Goal: Use online tool/utility: Utilize a website feature to perform a specific function

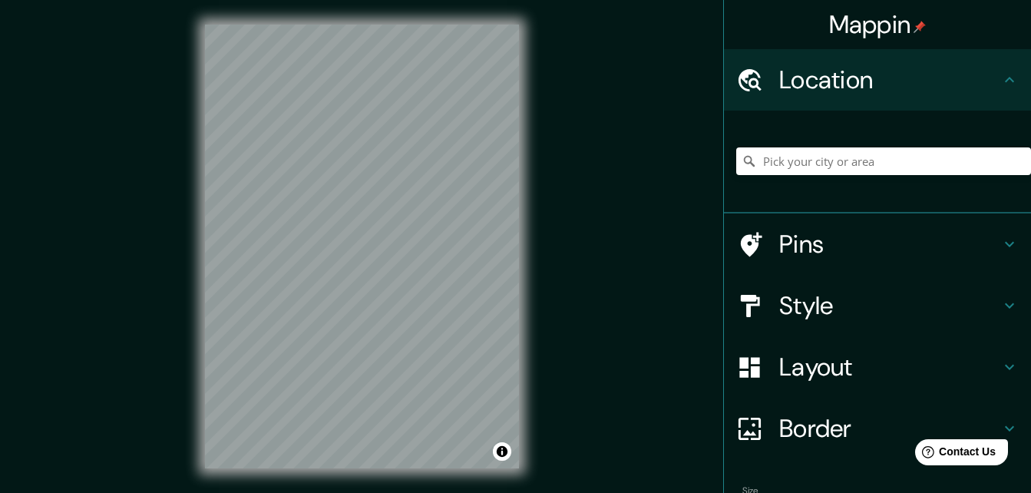
click at [586, 246] on div "Mappin Location Pins Style Layout Border Choose a border. Hint : you can make l…" at bounding box center [515, 258] width 1031 height 517
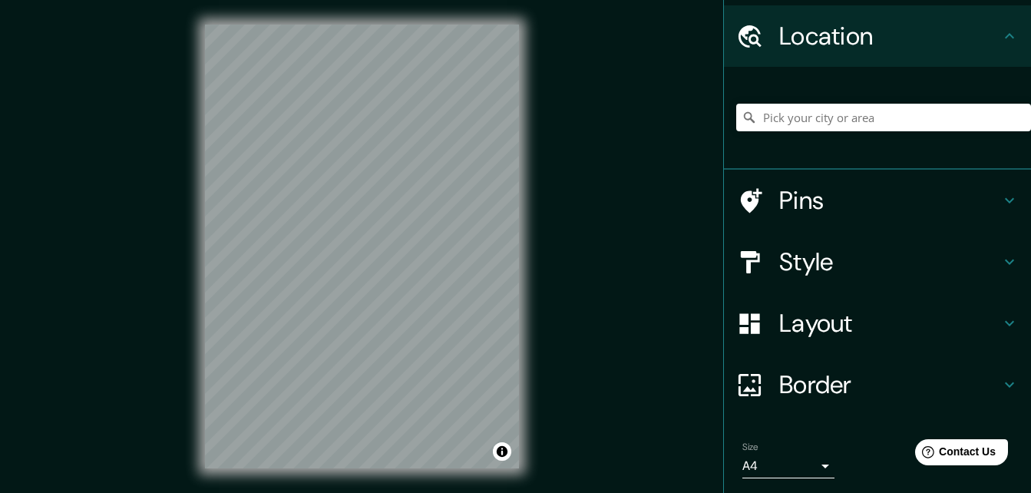
scroll to position [77, 0]
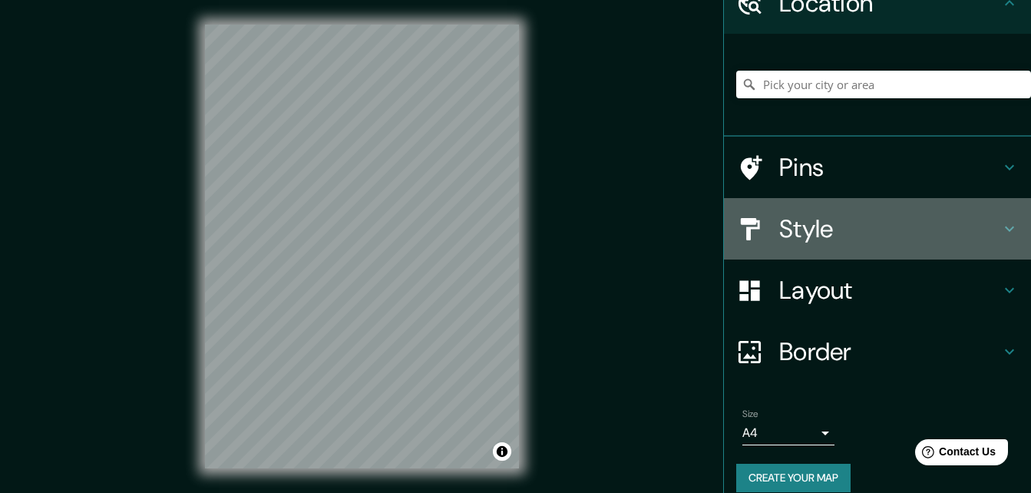
click at [1000, 229] on icon at bounding box center [1009, 229] width 18 height 18
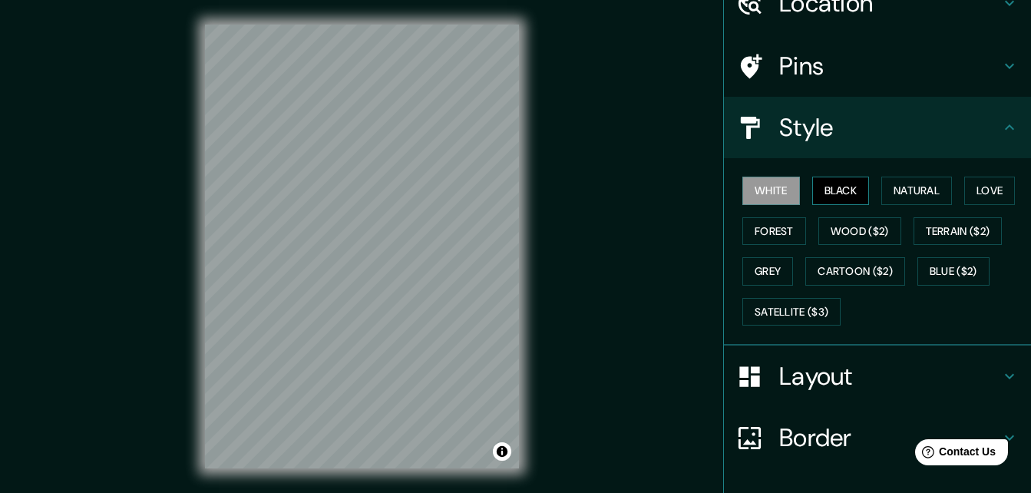
click at [828, 188] on button "Black" at bounding box center [841, 191] width 58 height 28
click at [916, 199] on button "Natural" at bounding box center [916, 191] width 71 height 28
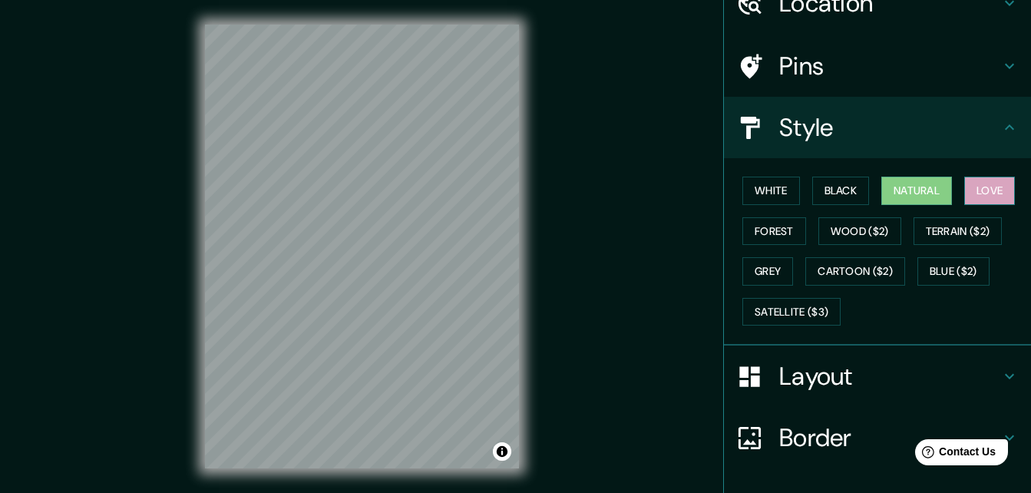
click at [976, 193] on button "Love" at bounding box center [989, 191] width 51 height 28
click at [778, 238] on button "Forest" at bounding box center [774, 231] width 64 height 28
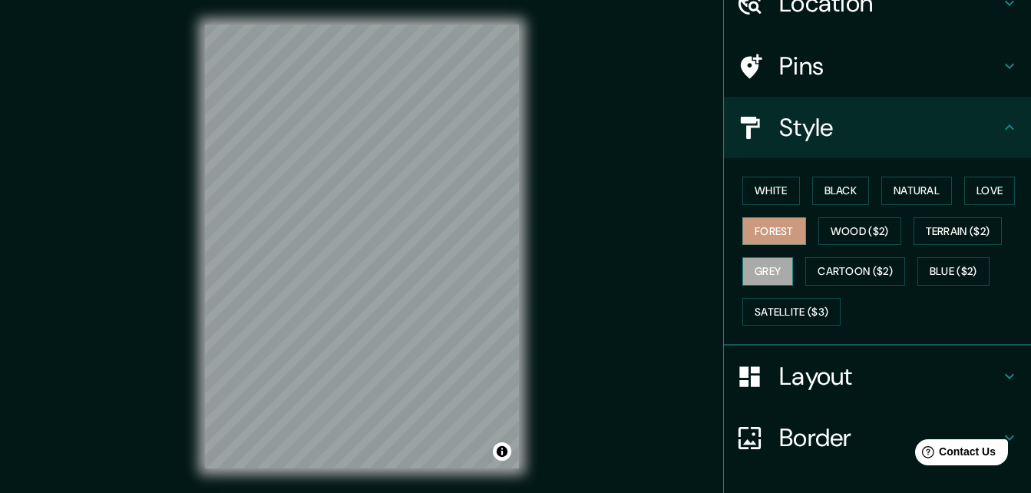
click at [765, 267] on button "Grey" at bounding box center [767, 271] width 51 height 28
click at [765, 309] on button "Satellite ($3)" at bounding box center [791, 312] width 98 height 28
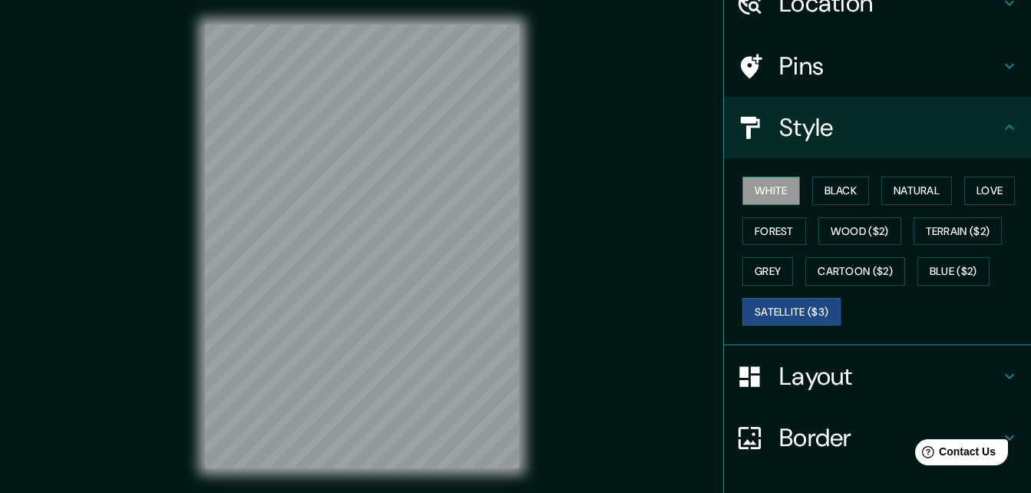
click at [759, 192] on button "White" at bounding box center [771, 191] width 58 height 28
click at [792, 317] on button "Satellite ($3)" at bounding box center [791, 312] width 98 height 28
click at [1000, 131] on icon at bounding box center [1009, 127] width 18 height 18
click at [762, 275] on button "Grey" at bounding box center [767, 271] width 51 height 28
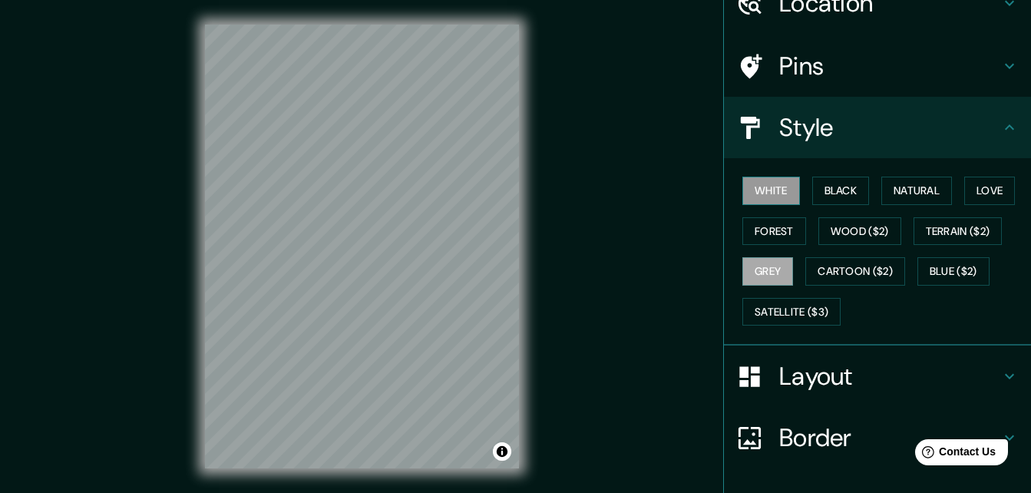
click at [747, 191] on button "White" at bounding box center [771, 191] width 58 height 28
click at [1000, 128] on icon at bounding box center [1009, 127] width 18 height 18
click at [1004, 375] on icon at bounding box center [1009, 376] width 18 height 18
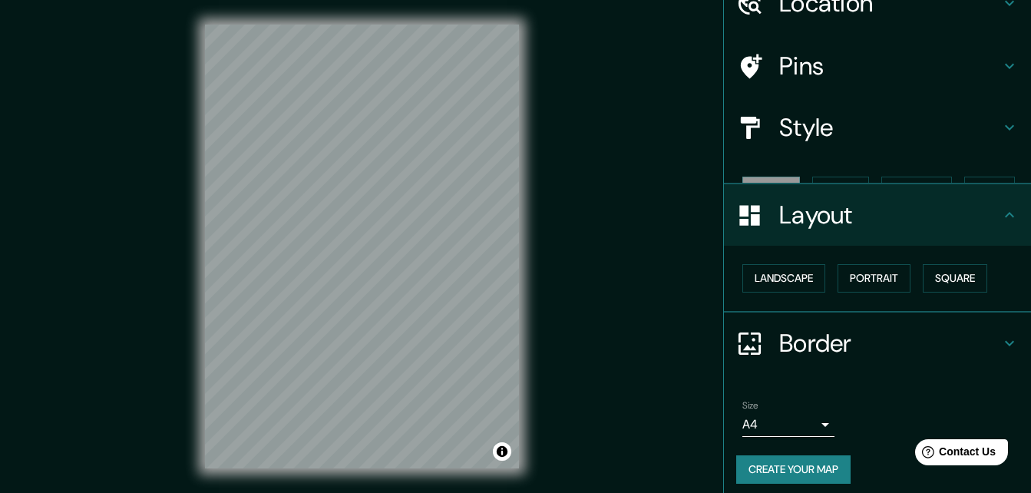
scroll to position [59, 0]
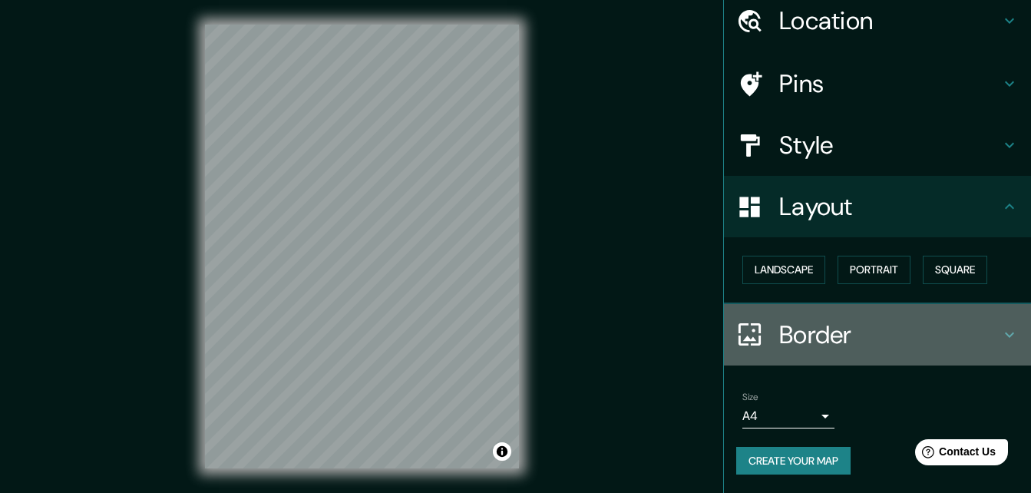
click at [1002, 341] on icon at bounding box center [1009, 335] width 18 height 18
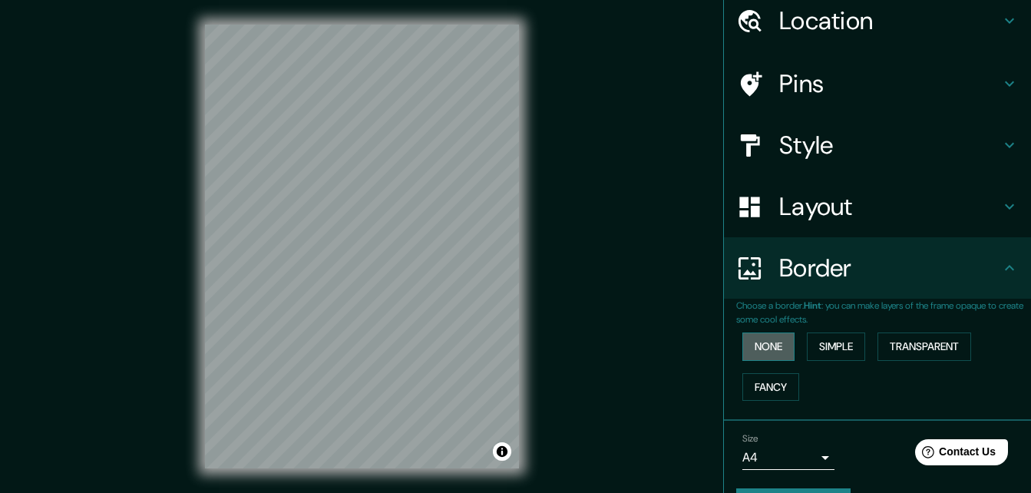
click at [759, 351] on button "None" at bounding box center [768, 346] width 52 height 28
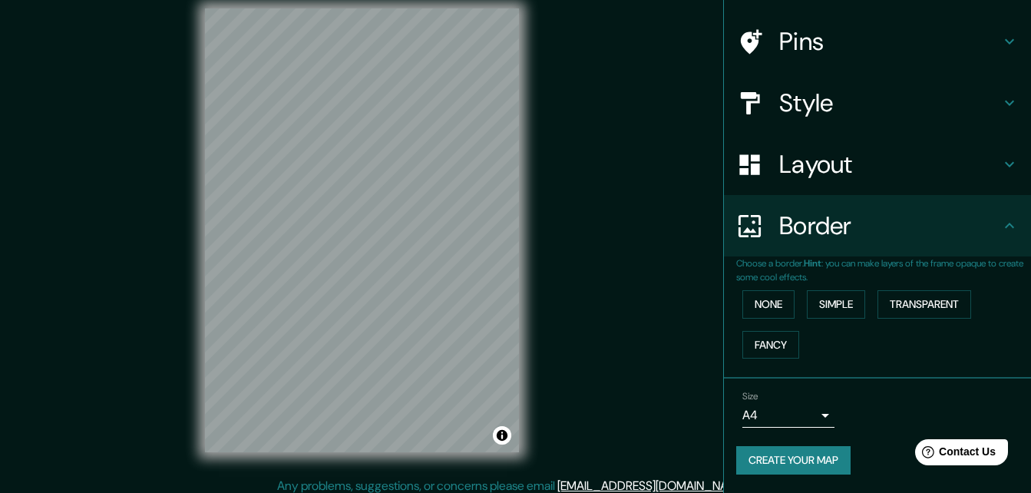
scroll to position [25, 0]
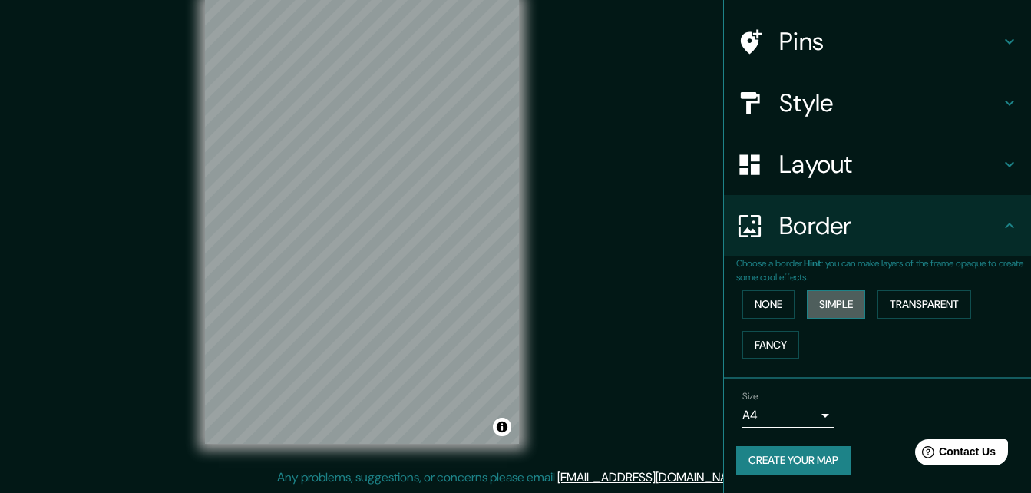
click at [842, 313] on button "Simple" at bounding box center [836, 304] width 58 height 28
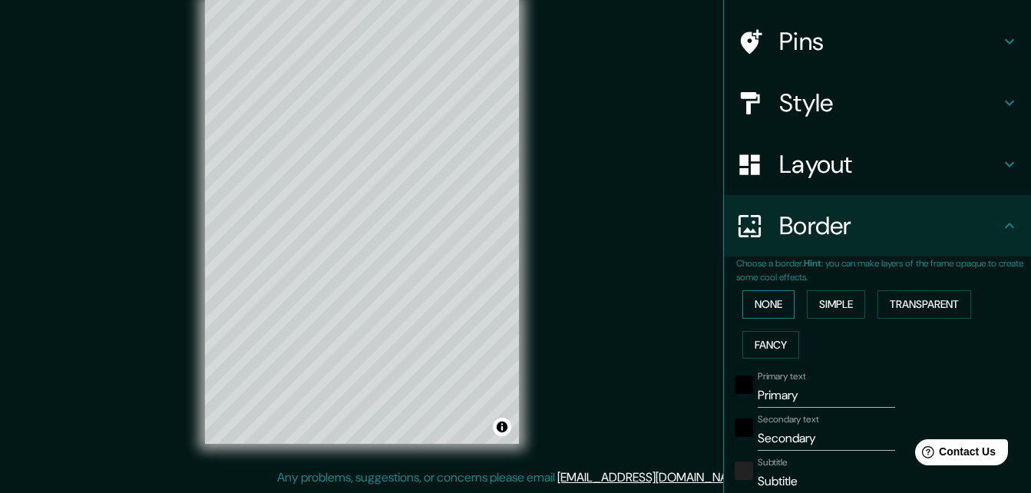
click at [769, 302] on button "None" at bounding box center [768, 304] width 52 height 28
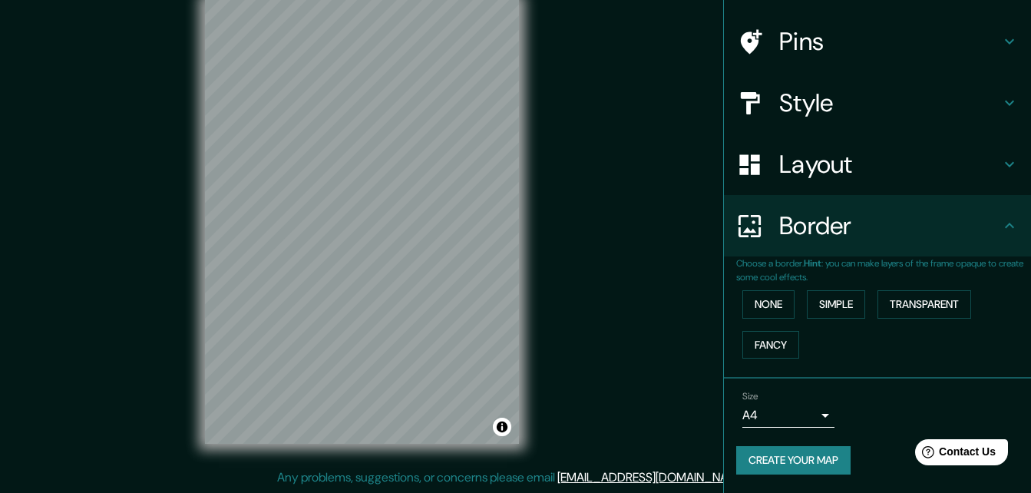
click at [1005, 223] on icon at bounding box center [1009, 225] width 9 height 5
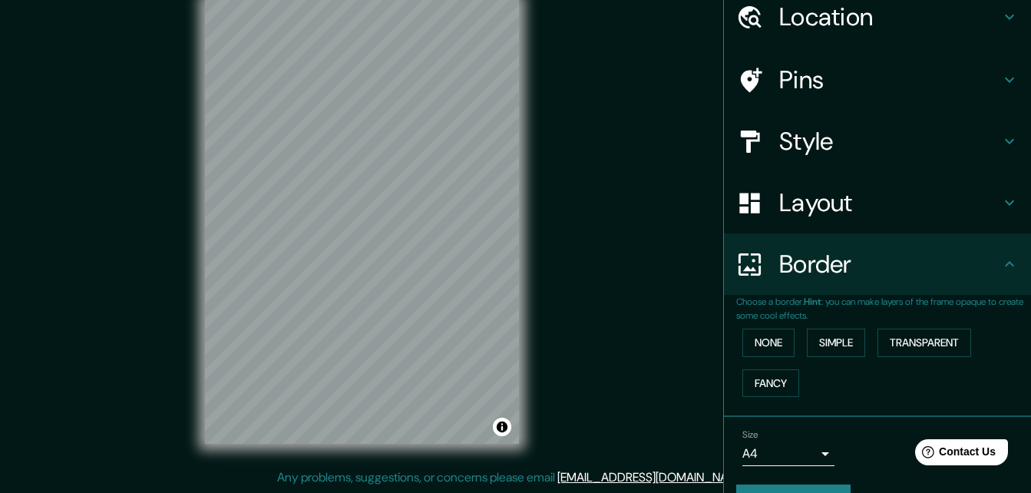
scroll to position [0, 0]
